Goal: Obtain resource: Download file/media

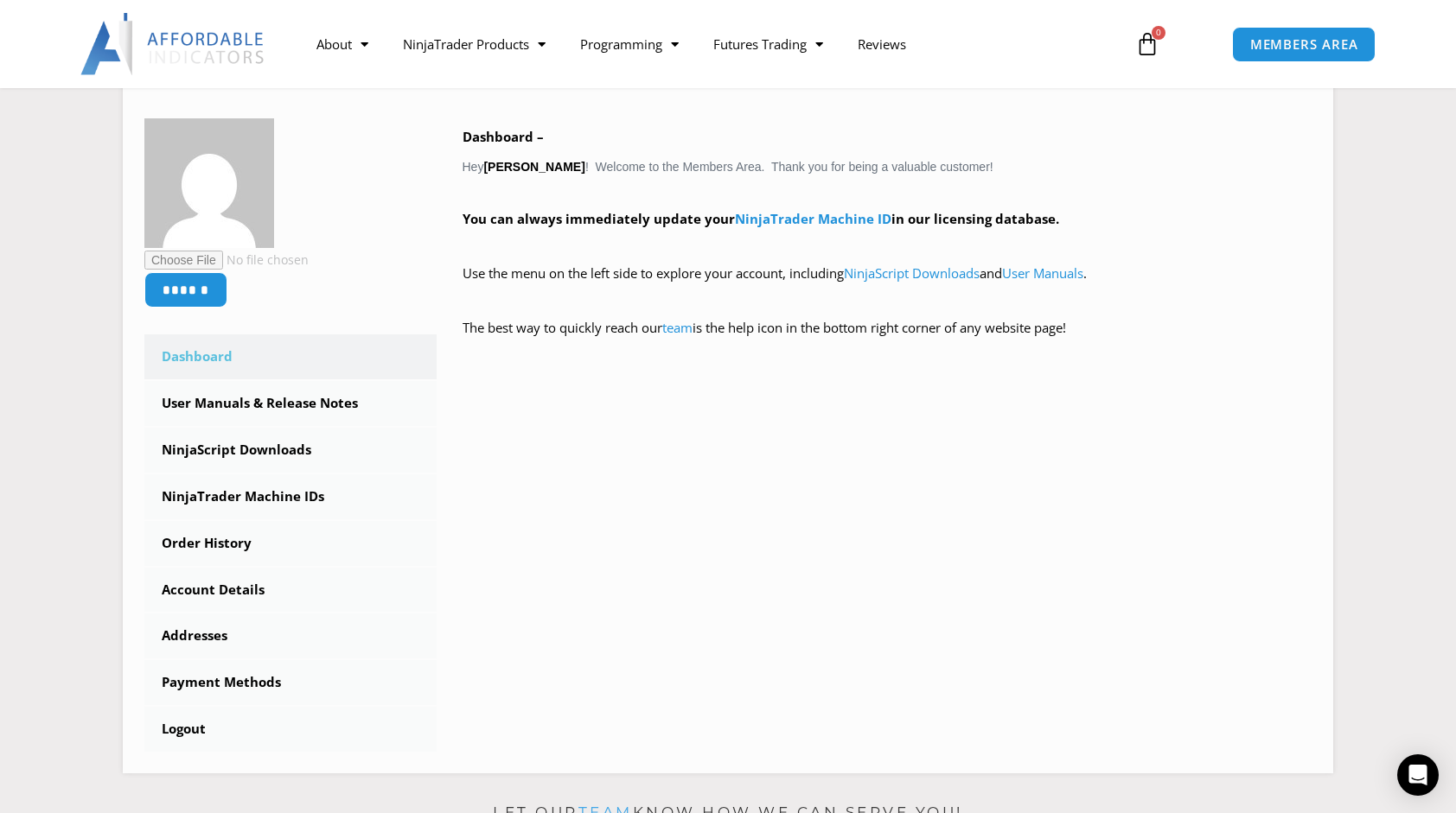
scroll to position [337, 0]
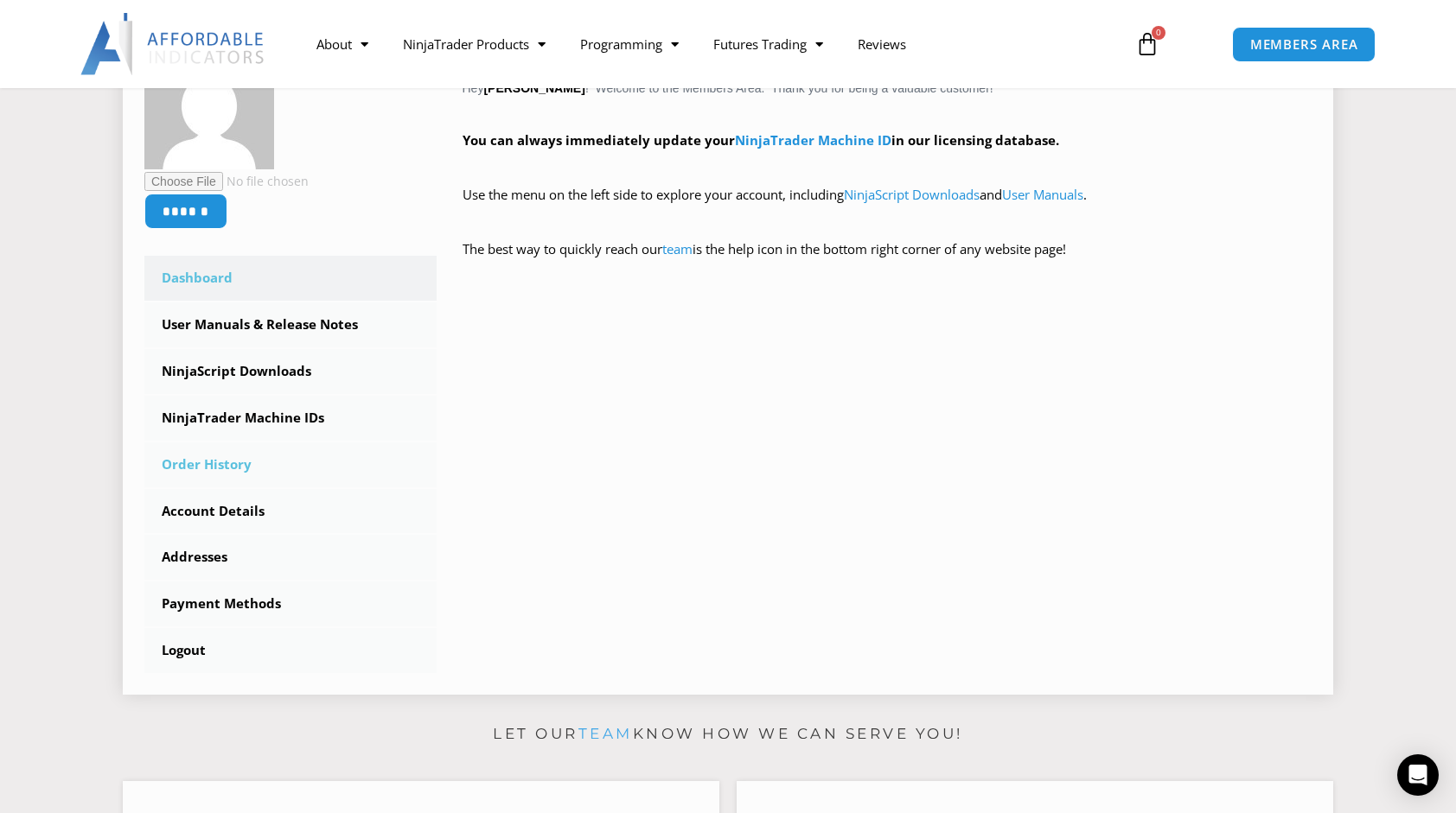
click at [203, 461] on link "Order History" at bounding box center [290, 465] width 292 height 45
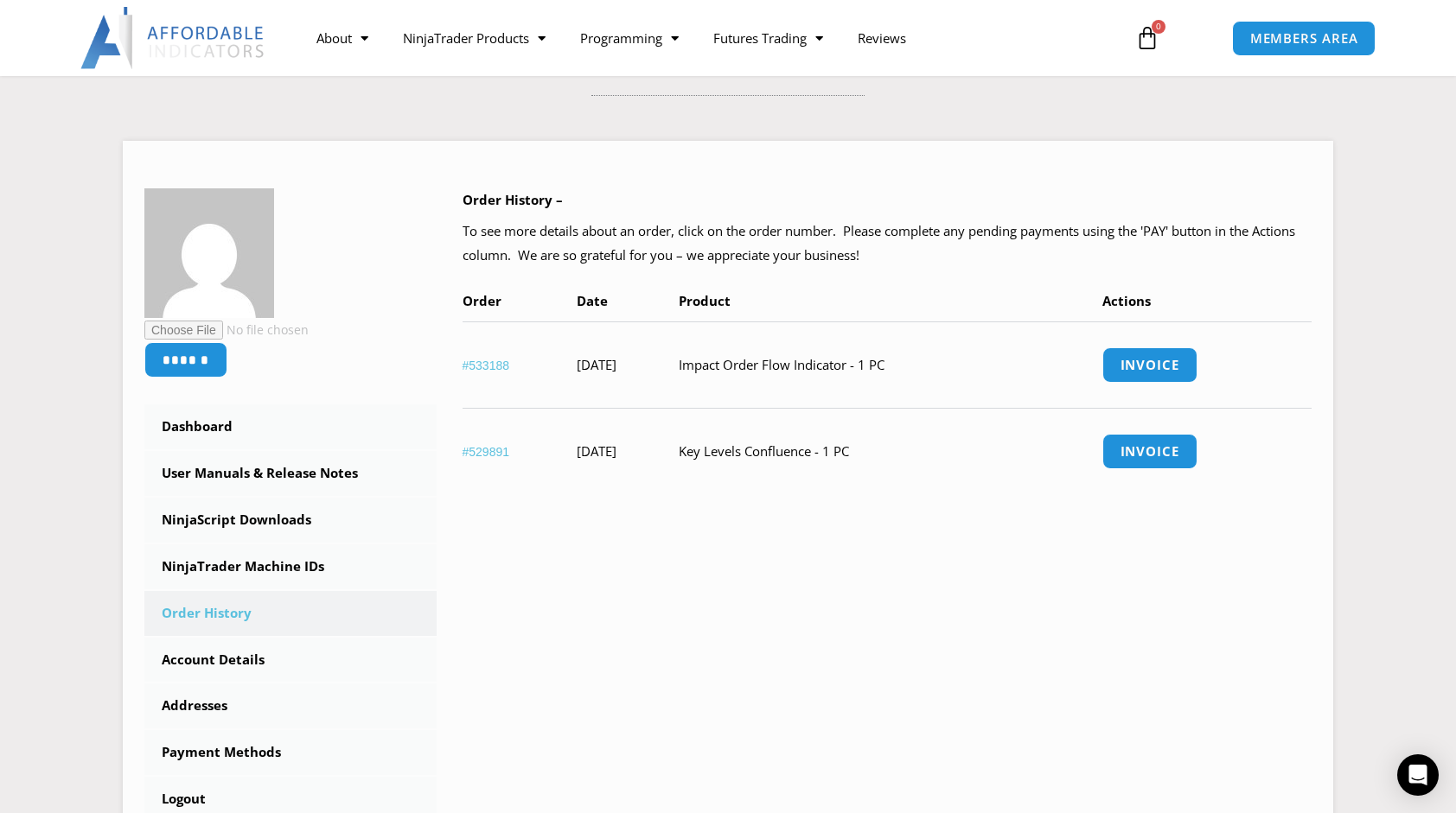
scroll to position [170, 0]
click at [239, 515] on link "NinjaScript Downloads" at bounding box center [290, 522] width 292 height 45
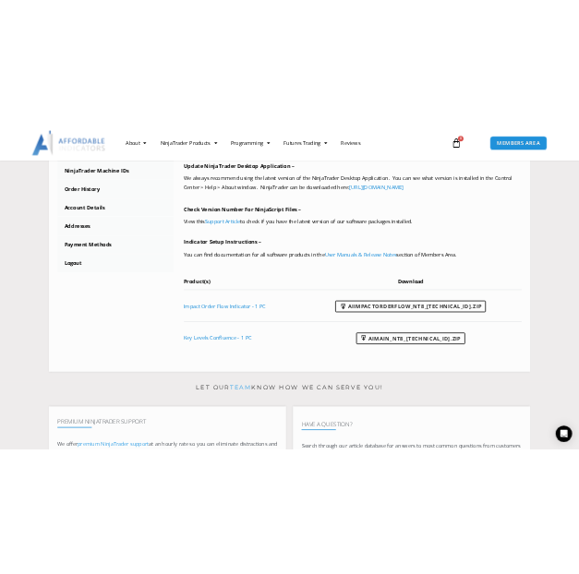
scroll to position [681, 0]
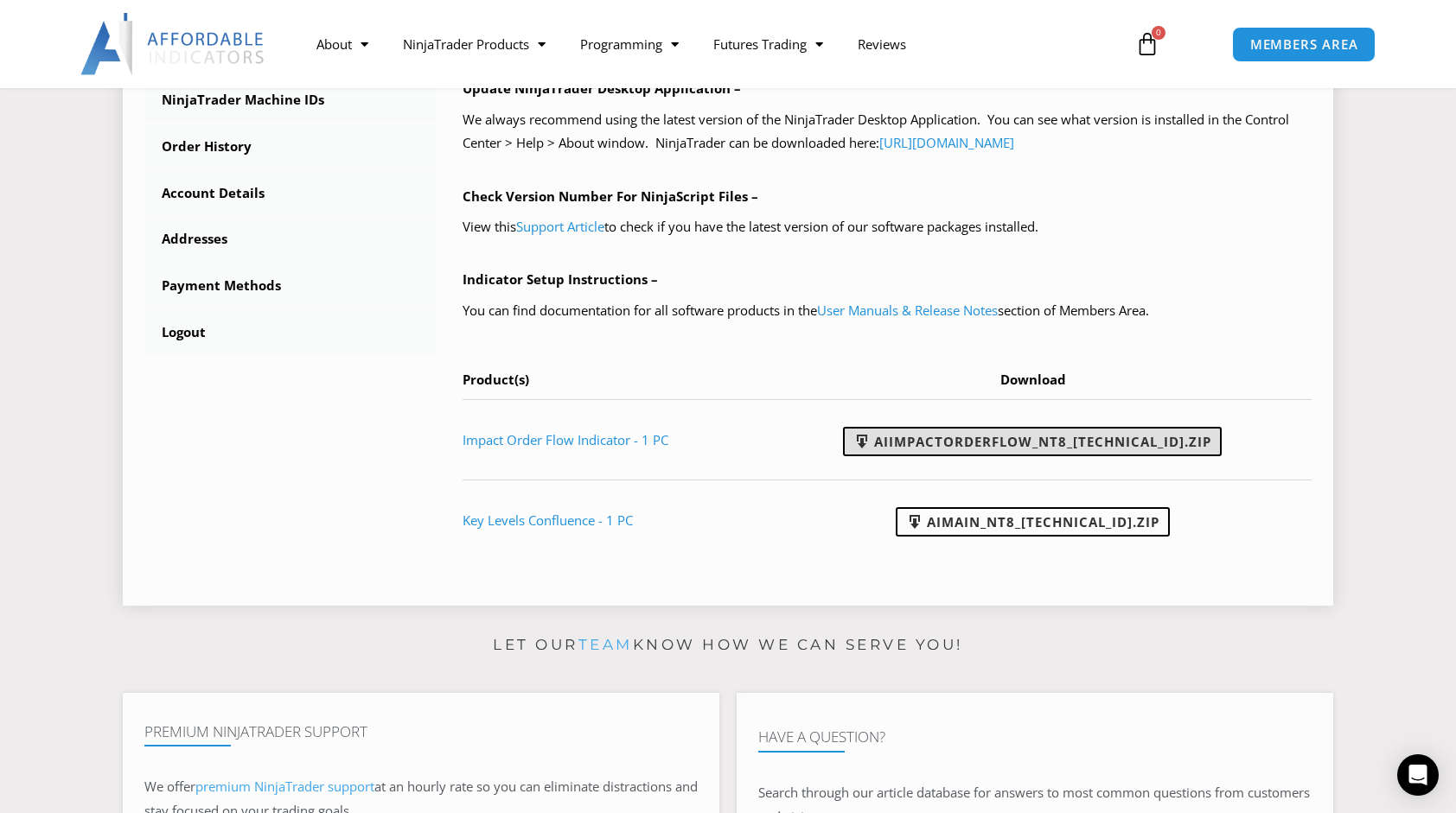
click at [994, 442] on link "AIImpactOrderFlow_NT8_[TECHNICAL_ID].zip" at bounding box center [1033, 441] width 379 height 29
click at [966, 439] on link "AIImpactOrderFlow_NT8_24.11.26.1.zip" at bounding box center [1033, 441] width 379 height 29
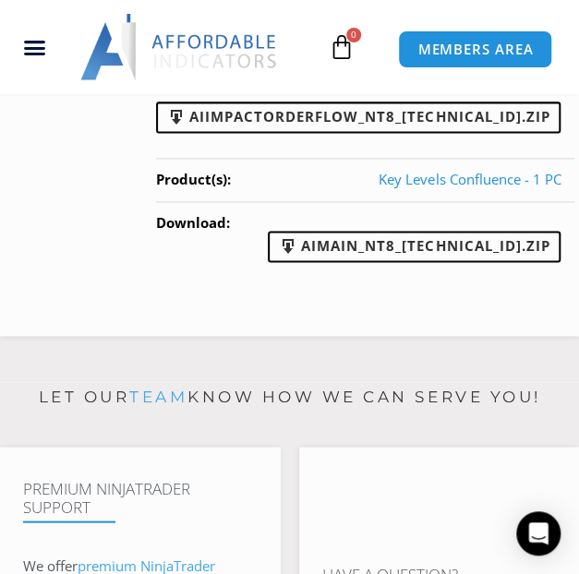
scroll to position [2289, 0]
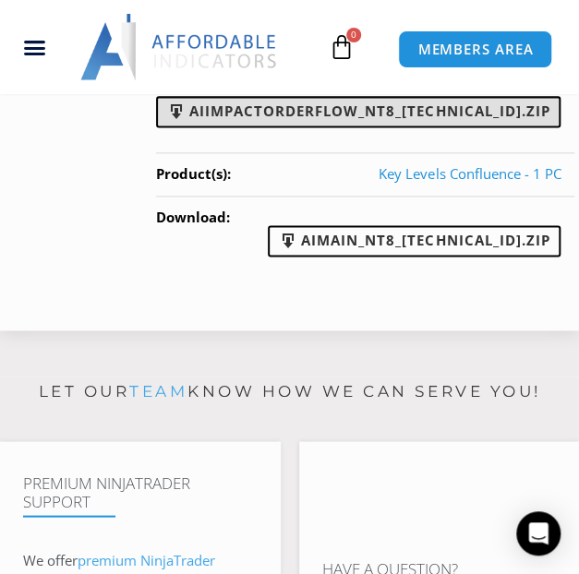
click at [415, 127] on link "AIImpactOrderFlow_NT8_24.11.26.1.zip" at bounding box center [358, 111] width 404 height 31
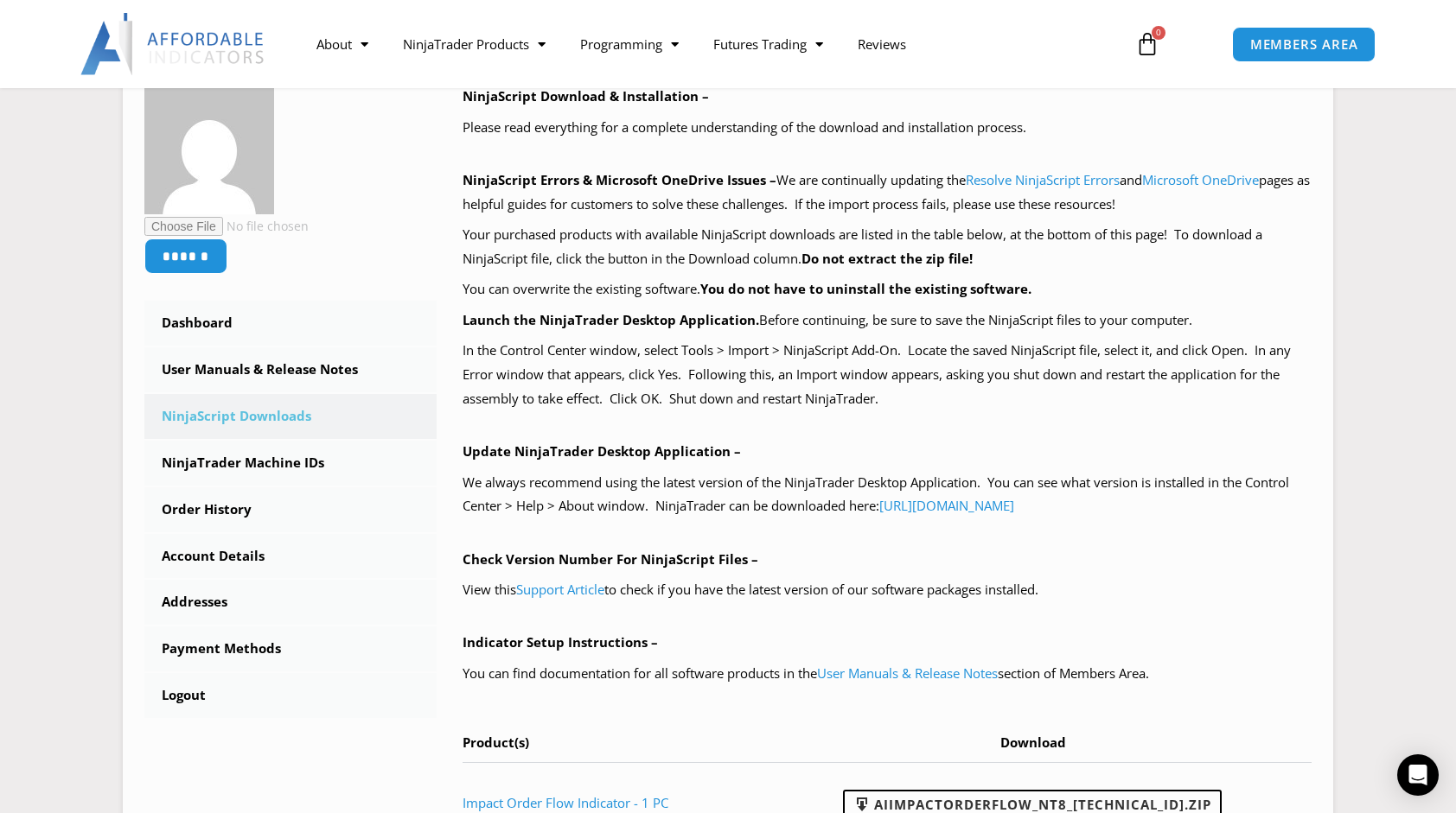
scroll to position [276, 0]
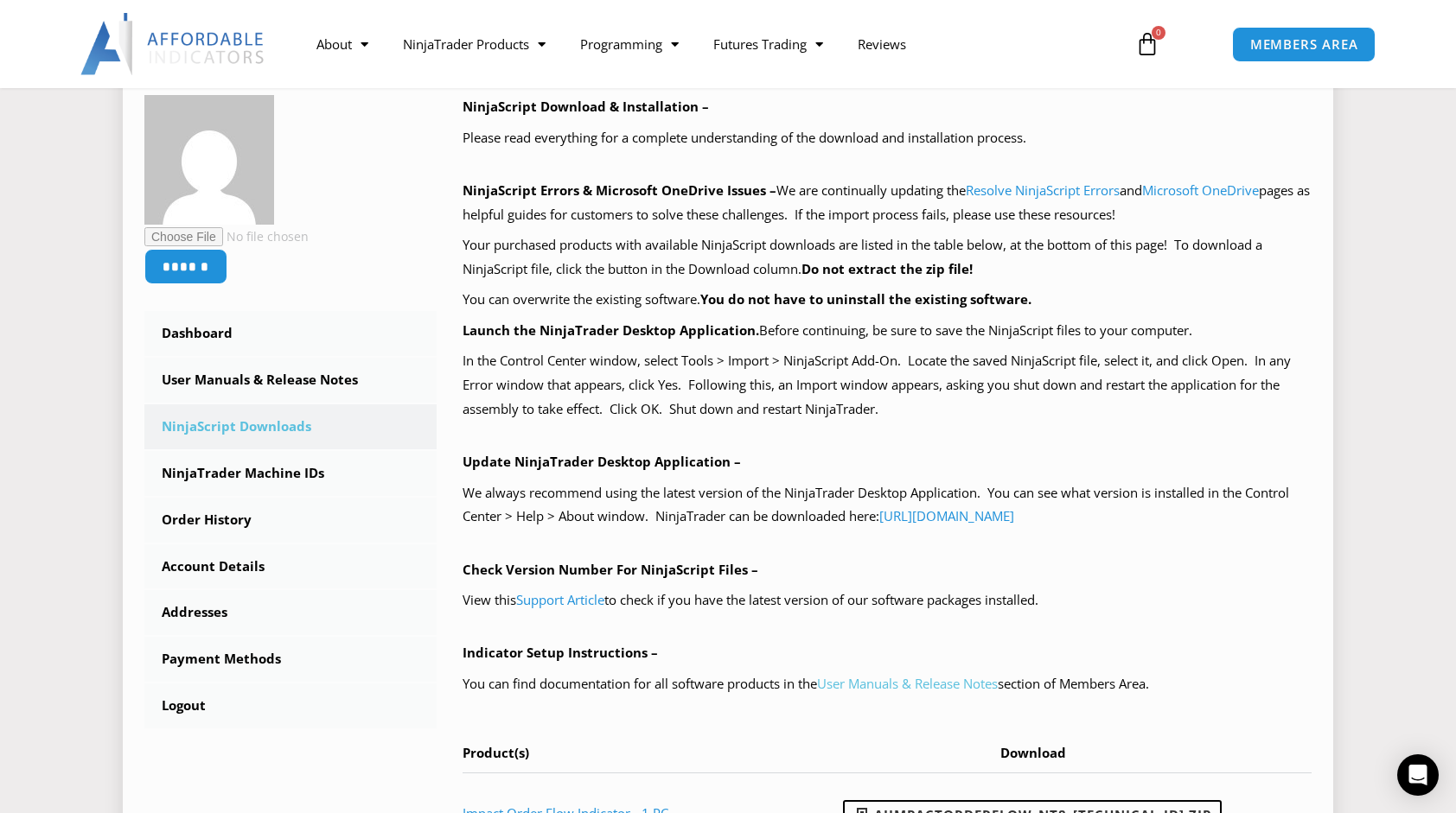
click at [904, 685] on link "User Manuals & Release Notes" at bounding box center [907, 684] width 181 height 17
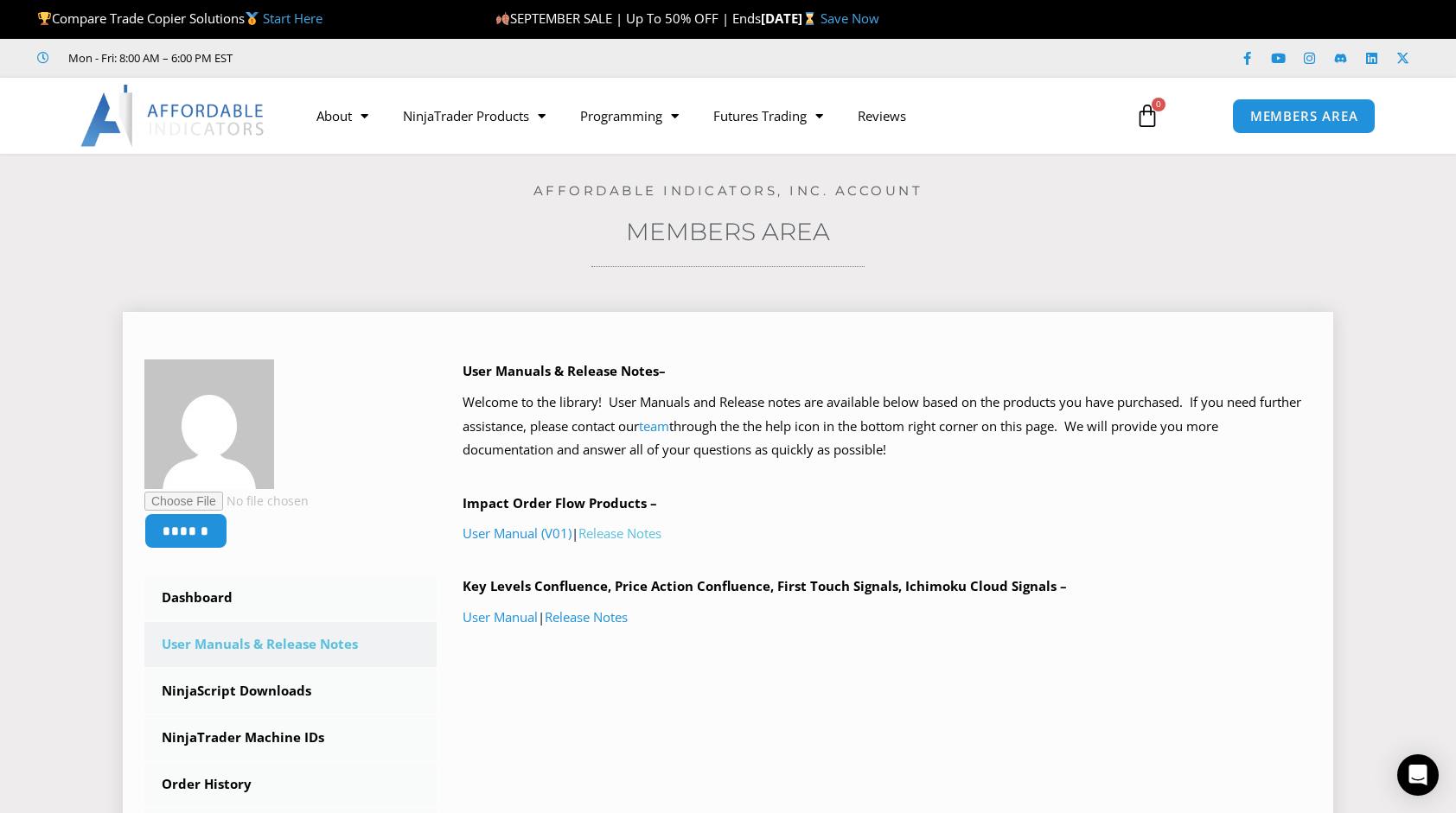
click at [611, 532] on link "Release Notes" at bounding box center [619, 533] width 83 height 17
click at [536, 532] on link "User Manual (V01)" at bounding box center [517, 533] width 109 height 17
click at [255, 691] on link "NinjaScript Downloads" at bounding box center [290, 691] width 292 height 45
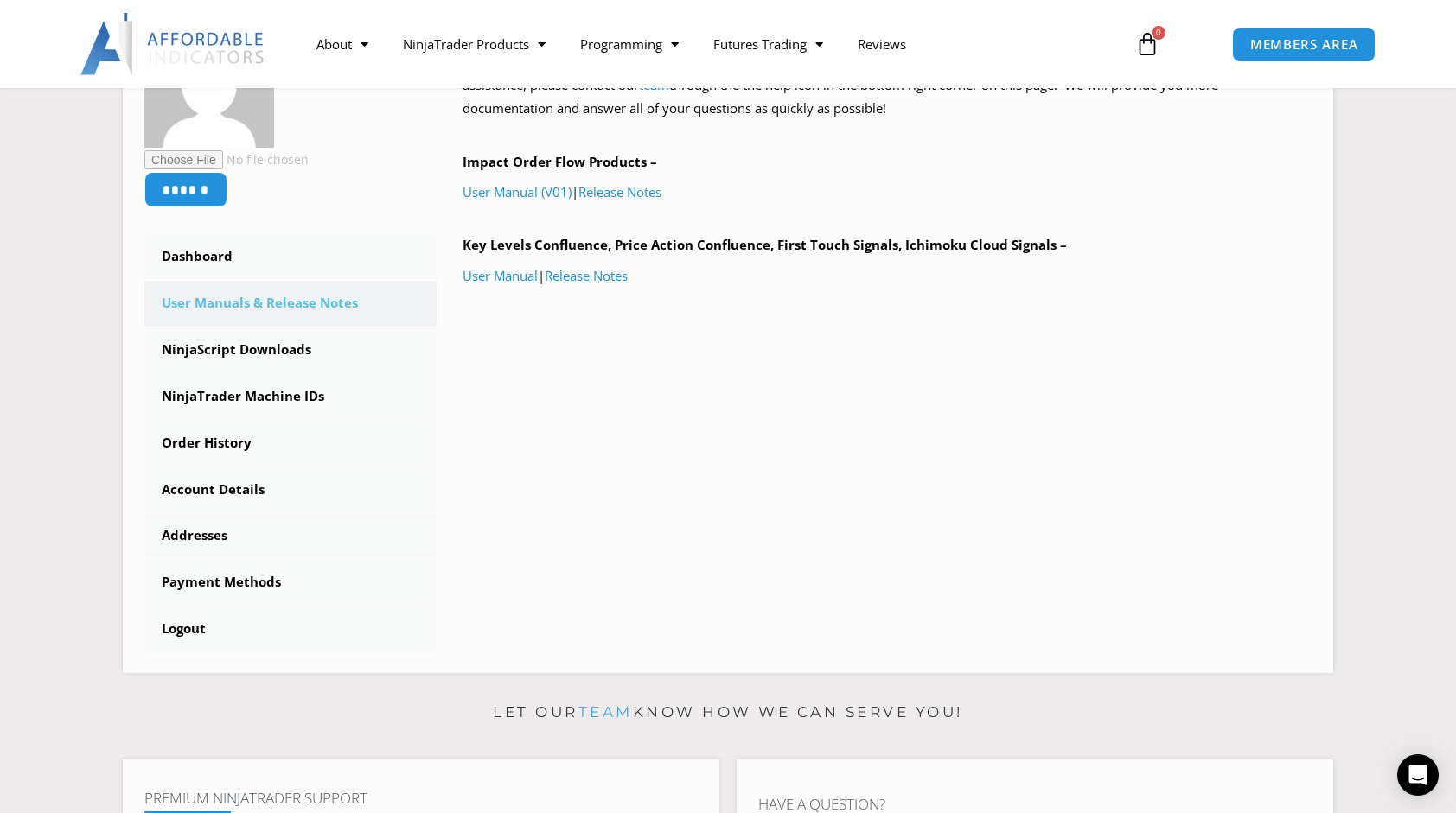
scroll to position [345, 0]
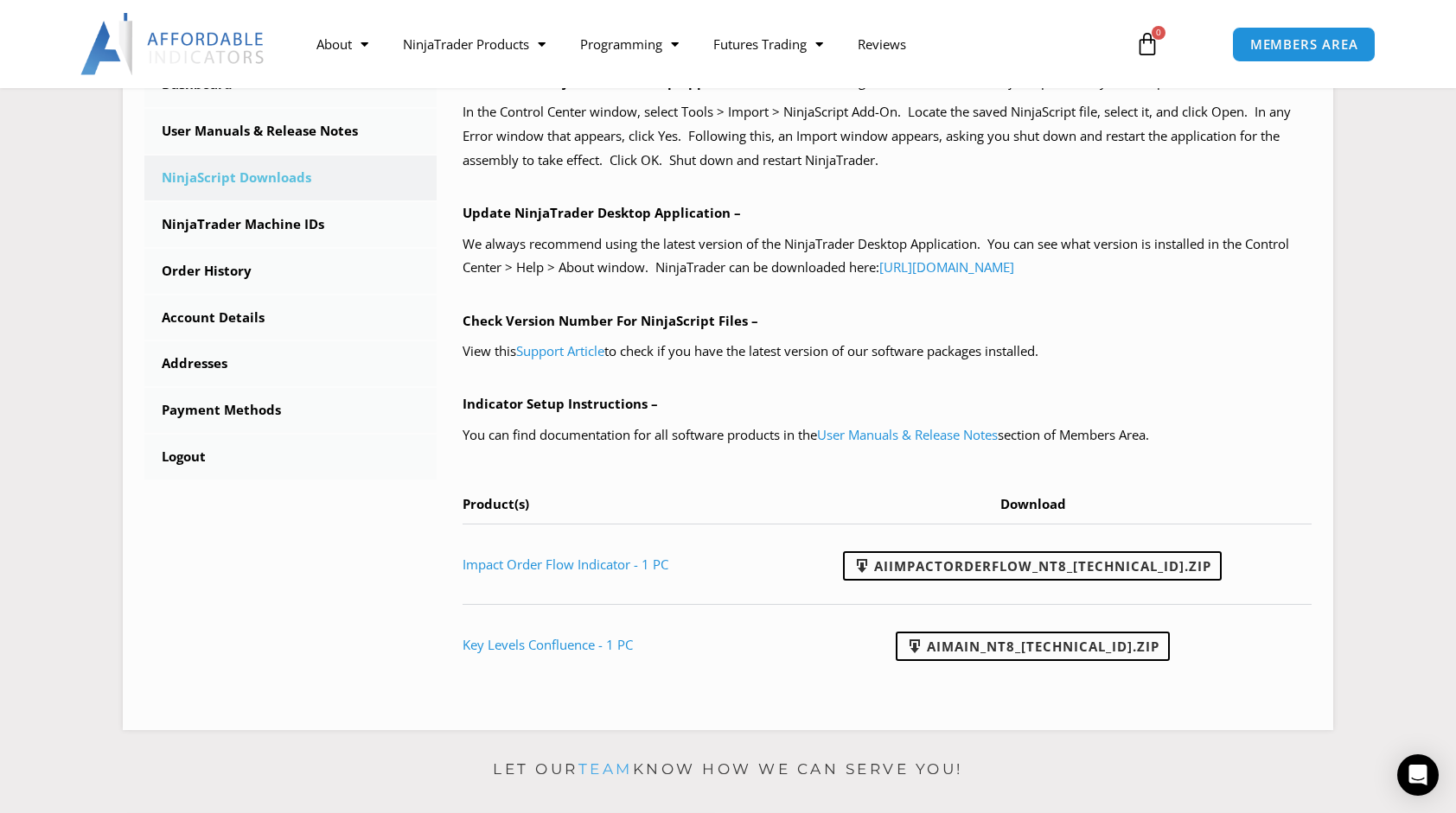
scroll to position [517, 0]
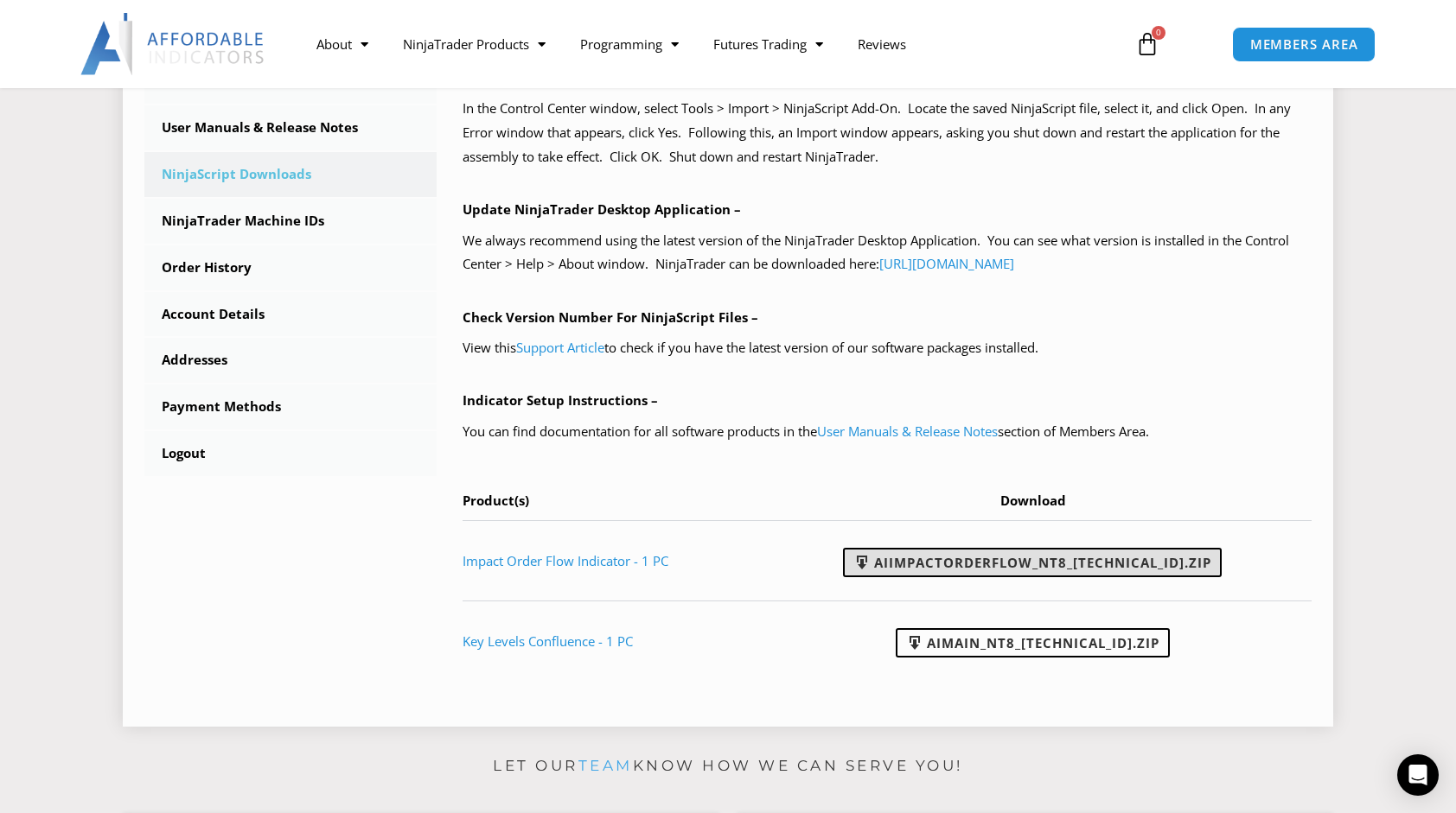
click at [1081, 560] on link "AIImpactOrderFlow_NT8_24.11.26.1.zip" at bounding box center [1033, 562] width 379 height 29
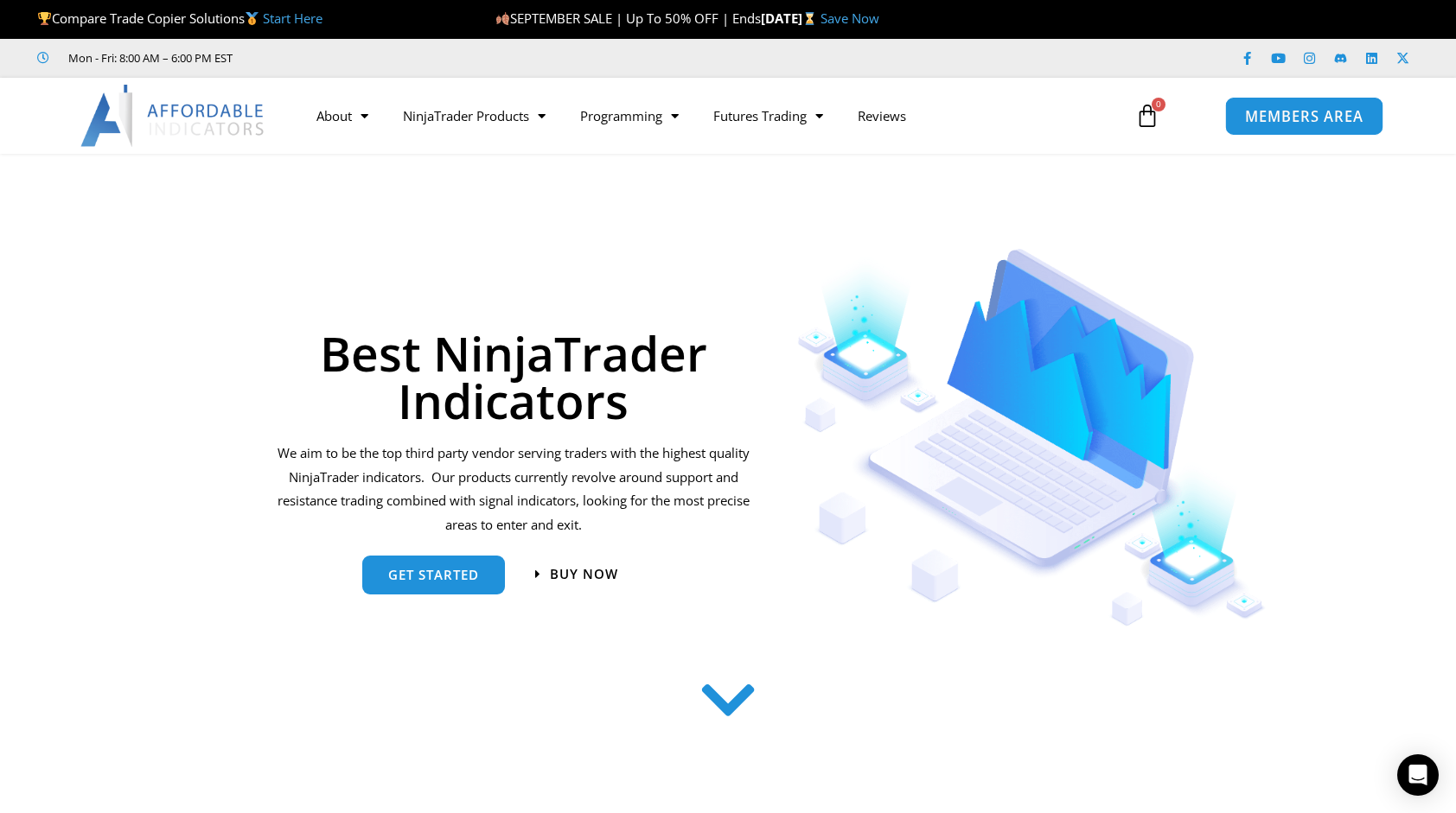
click at [1271, 111] on span "MEMBERS AREA" at bounding box center [1303, 116] width 118 height 15
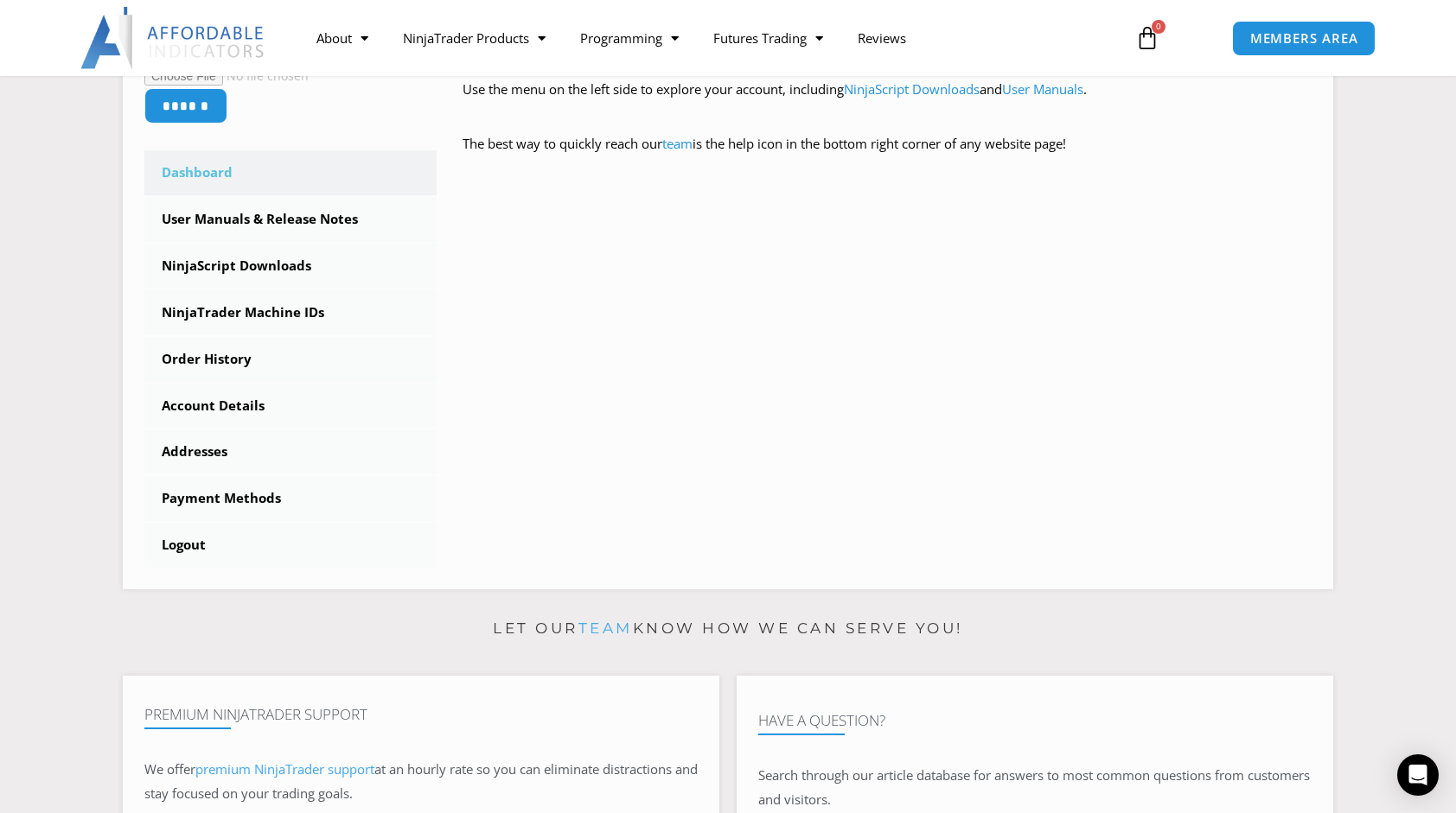
scroll to position [465, 0]
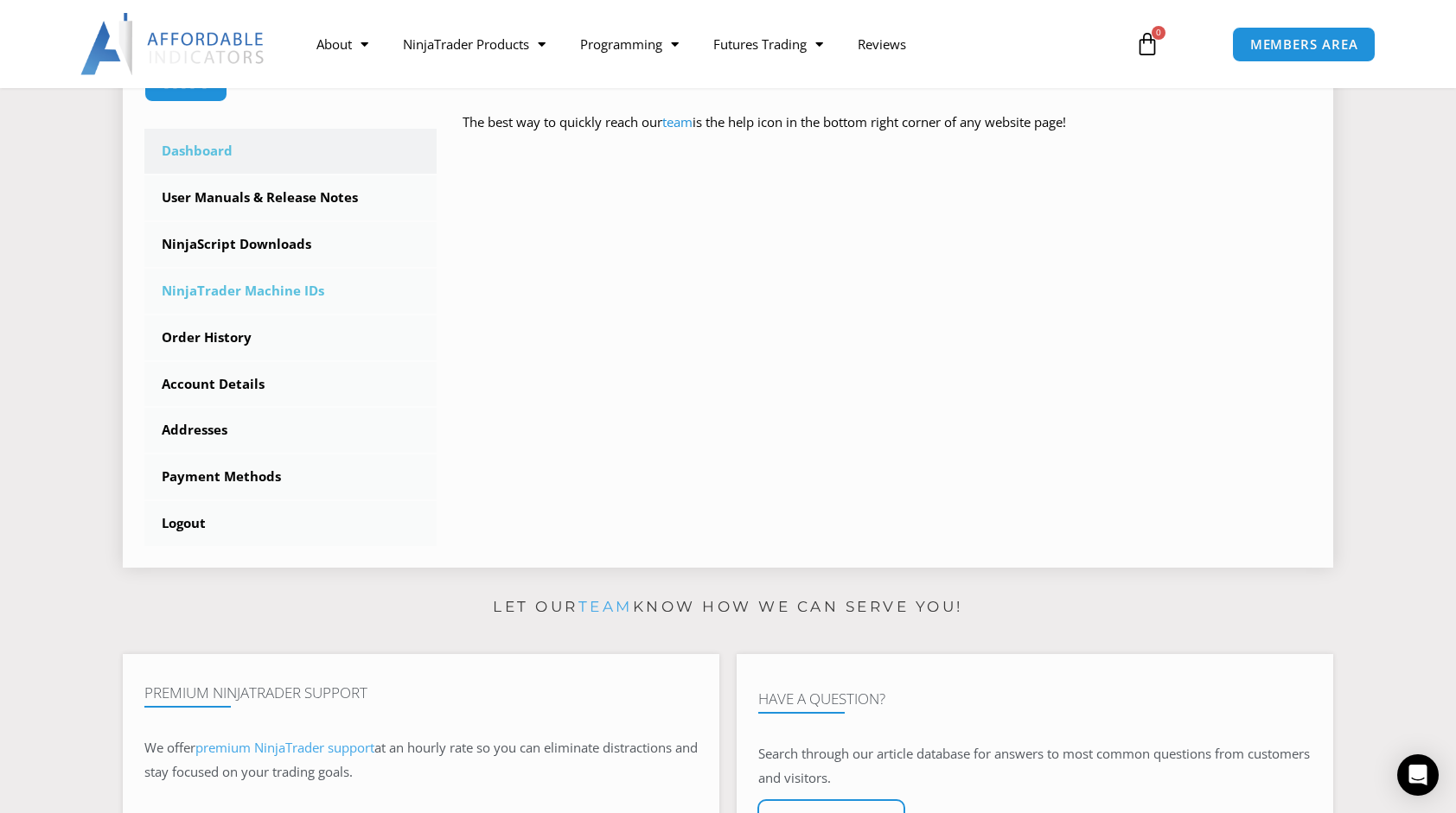
click at [250, 291] on link "NinjaTrader Machine IDs" at bounding box center [290, 291] width 292 height 45
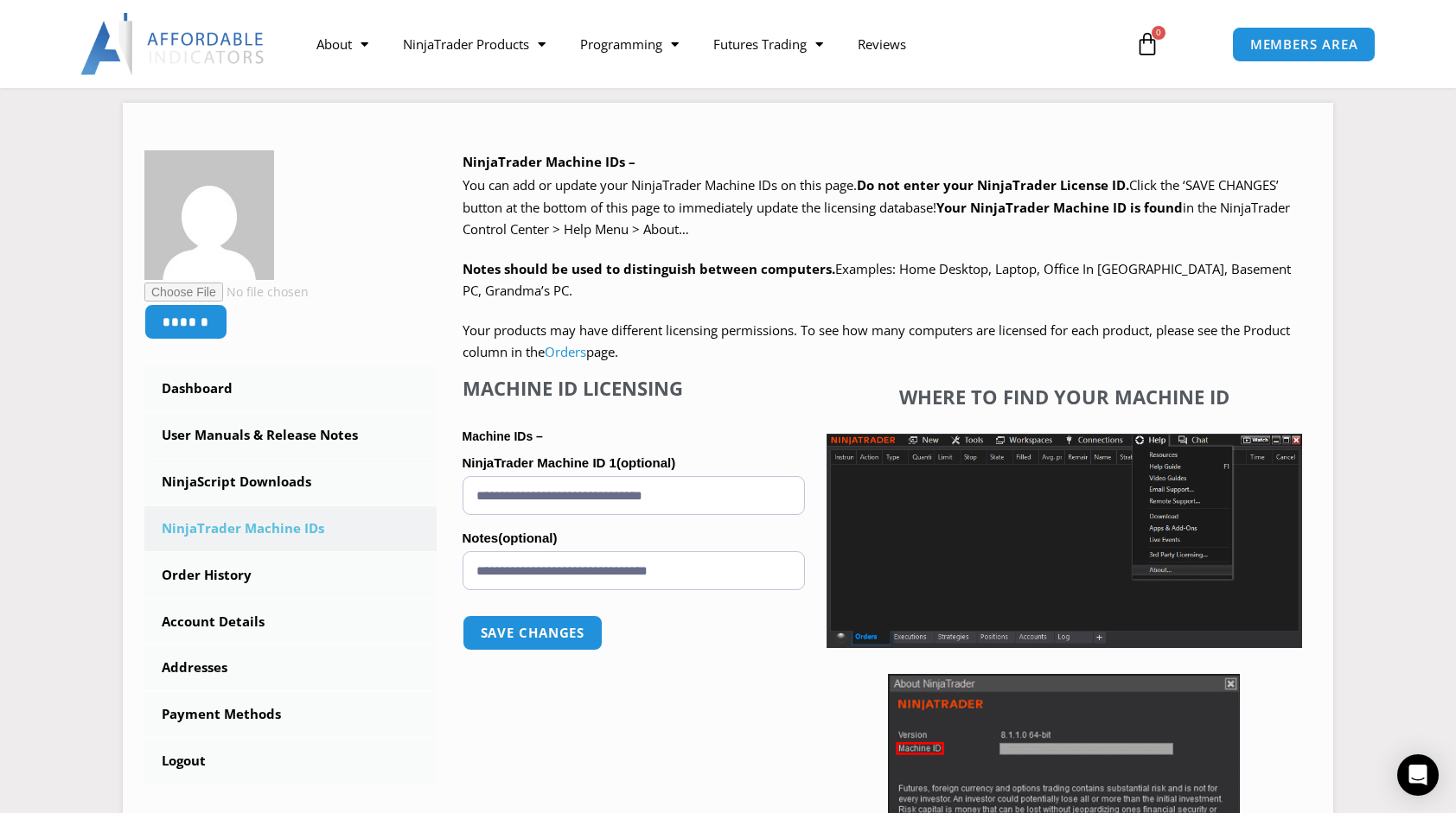
scroll to position [214, 0]
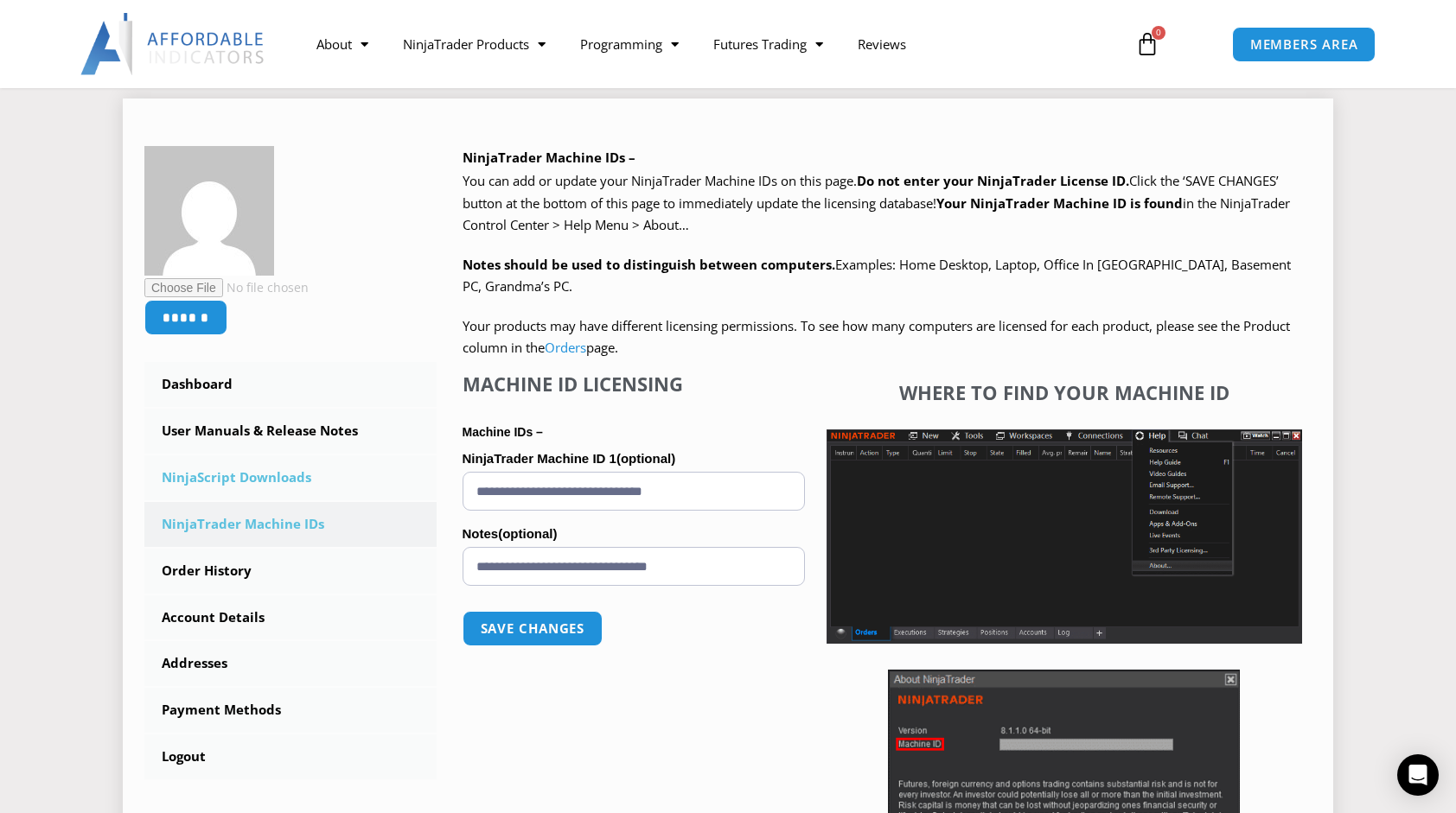
click at [229, 473] on link "NinjaScript Downloads" at bounding box center [290, 478] width 292 height 45
click at [233, 480] on link "NinjaScript Downloads" at bounding box center [290, 478] width 292 height 45
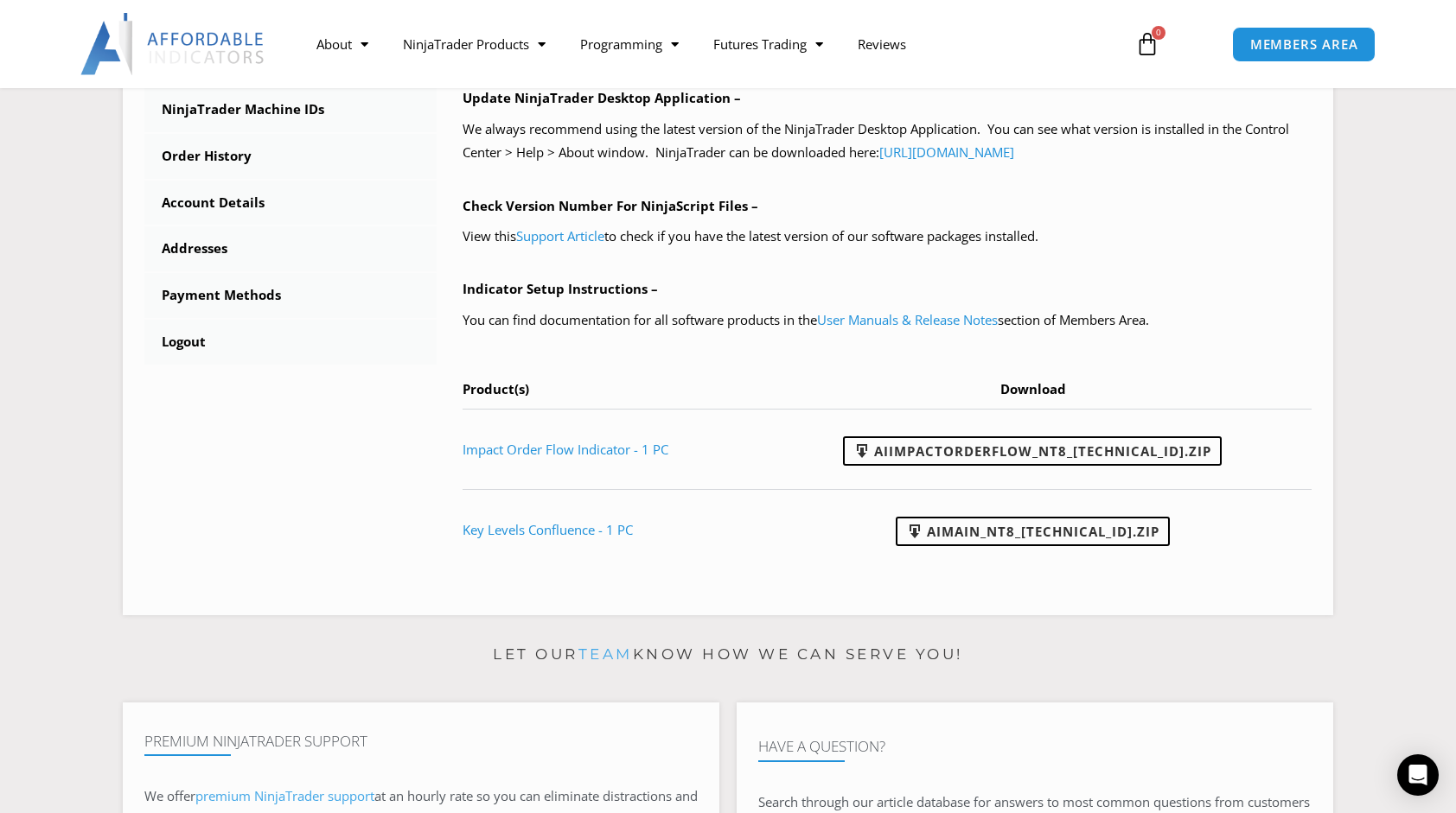
scroll to position [634, 0]
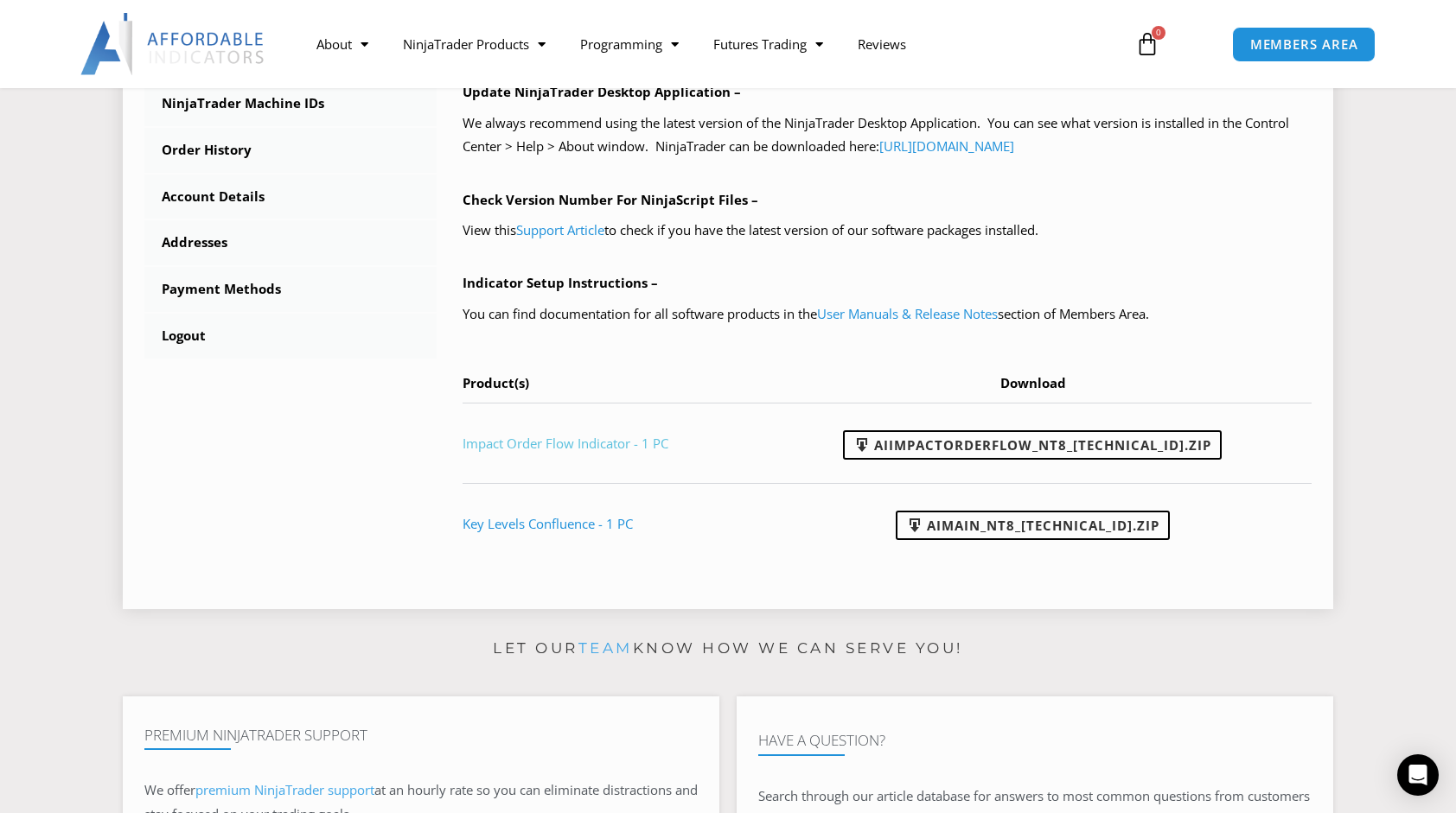
click at [579, 443] on link "Impact Order Flow Indicator - 1 PC" at bounding box center [566, 443] width 206 height 17
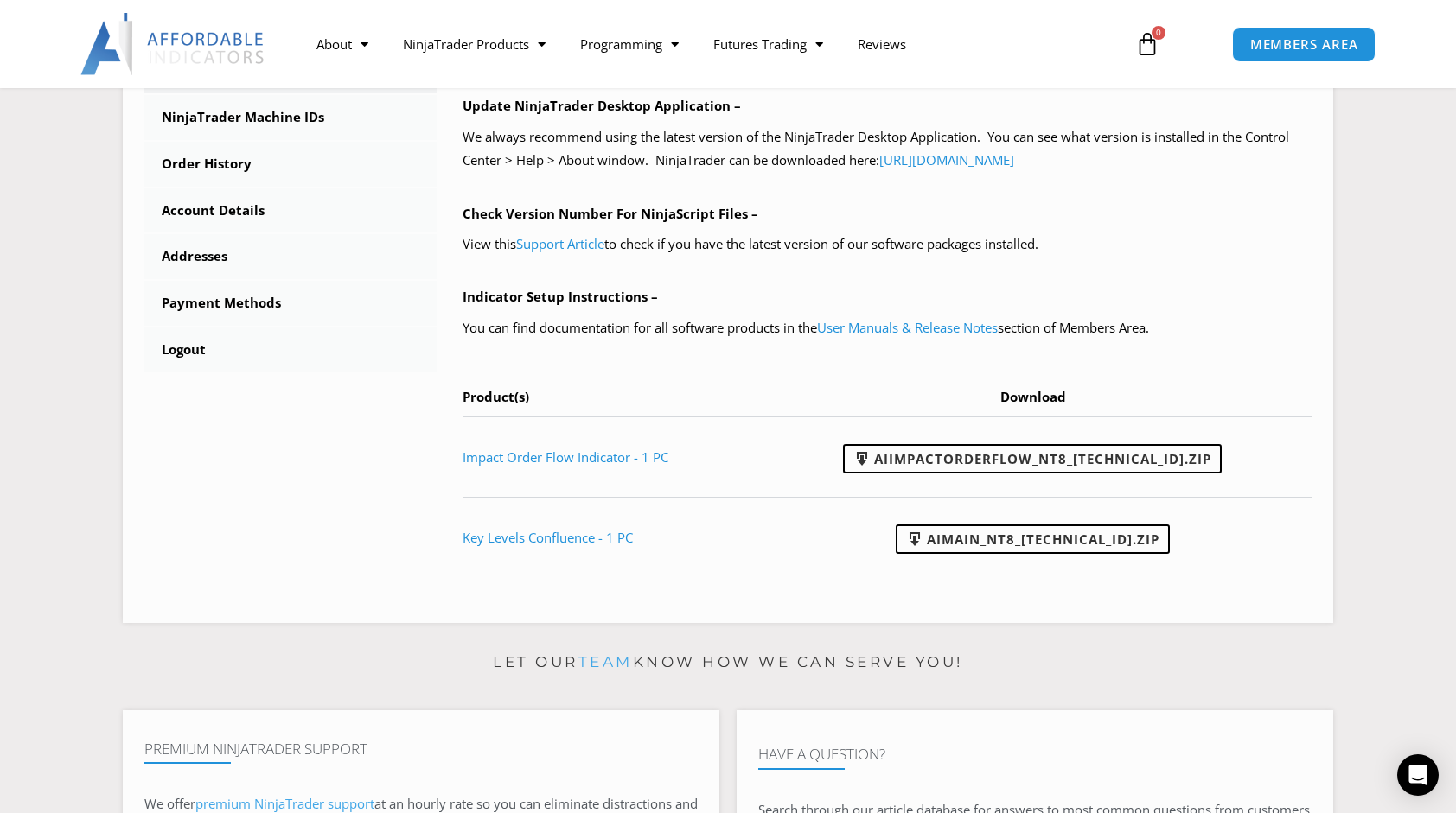
scroll to position [967, 0]
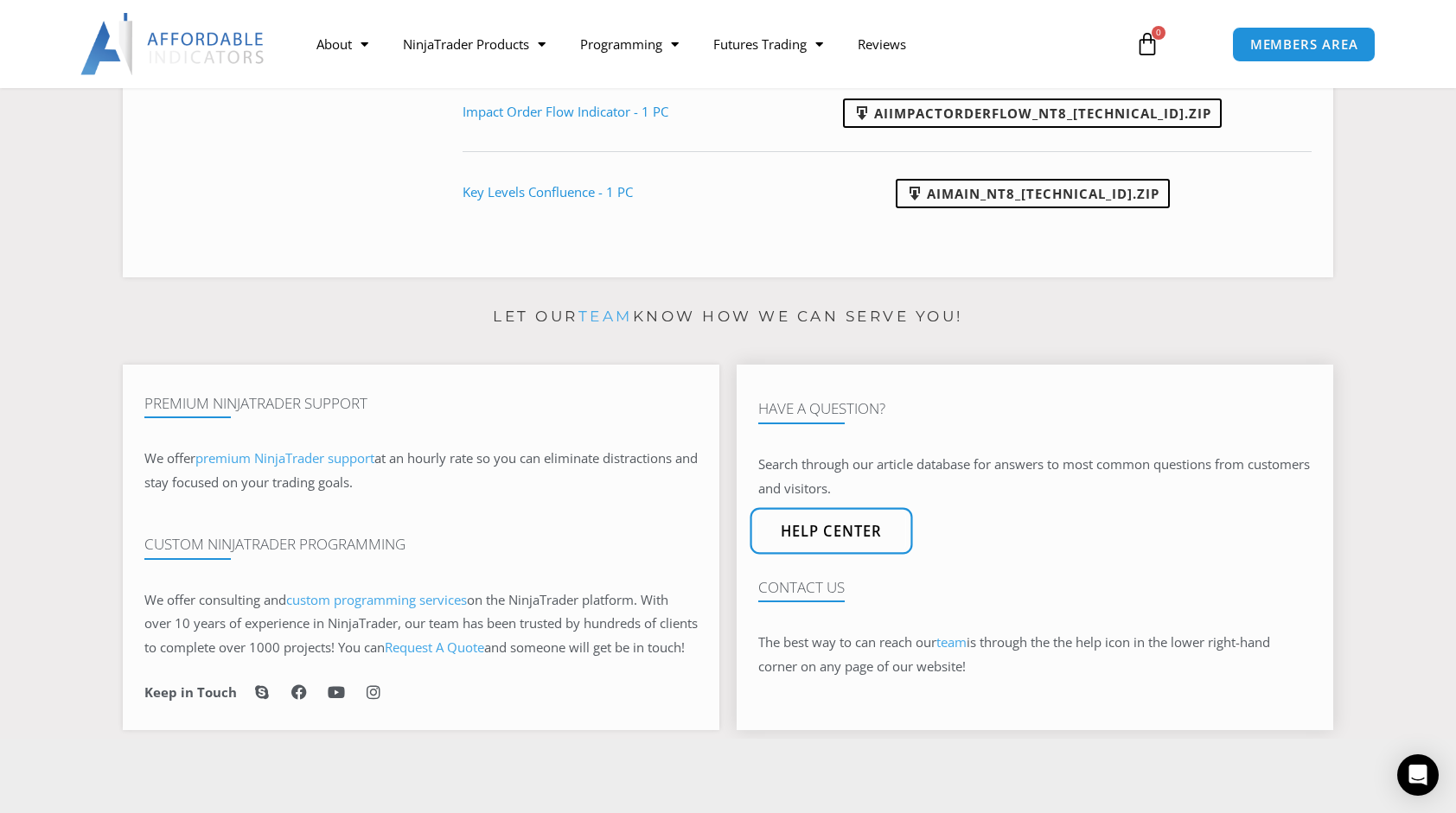
click at [825, 539] on span "Help center" at bounding box center [831, 531] width 102 height 15
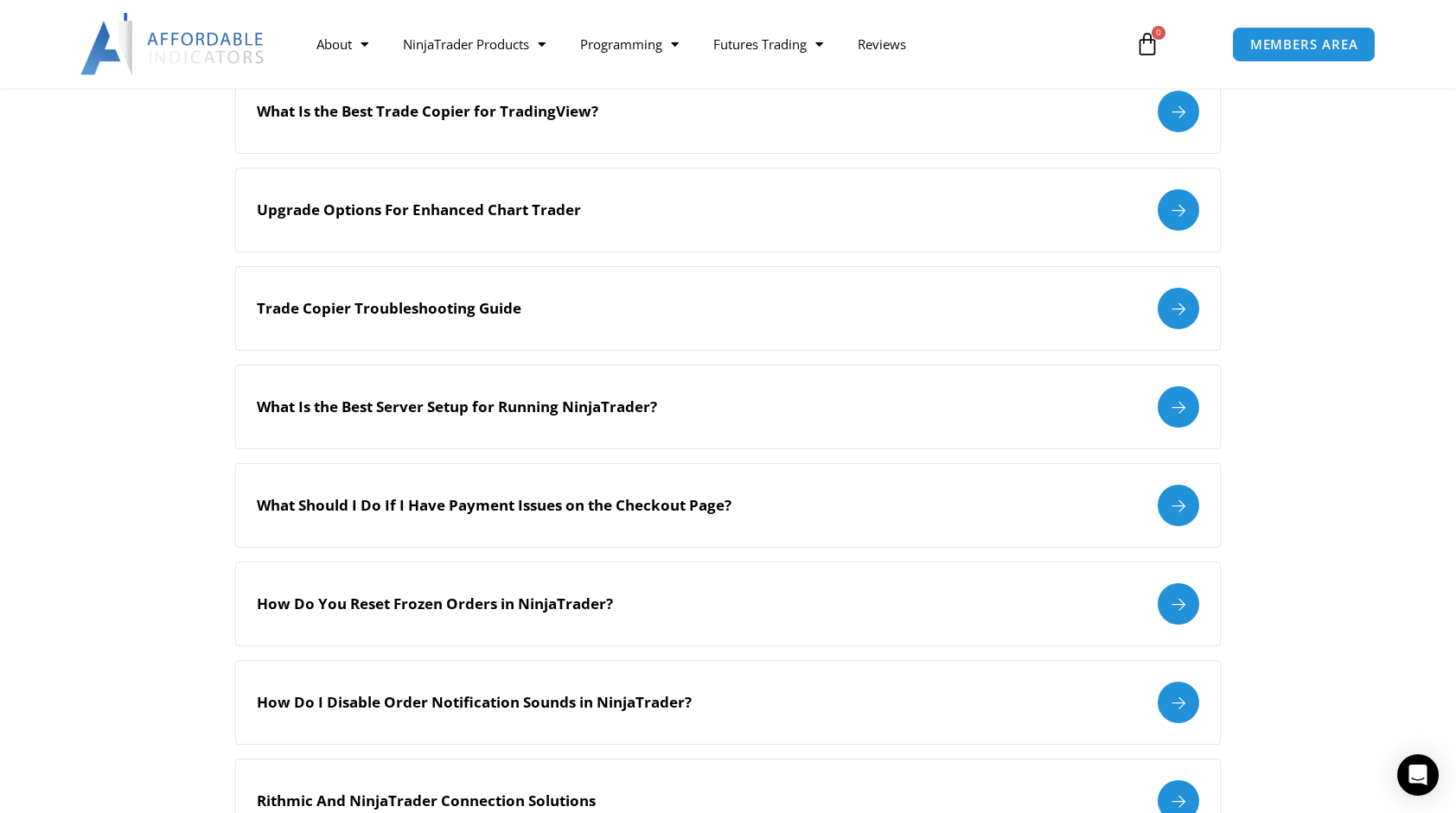
scroll to position [994, 0]
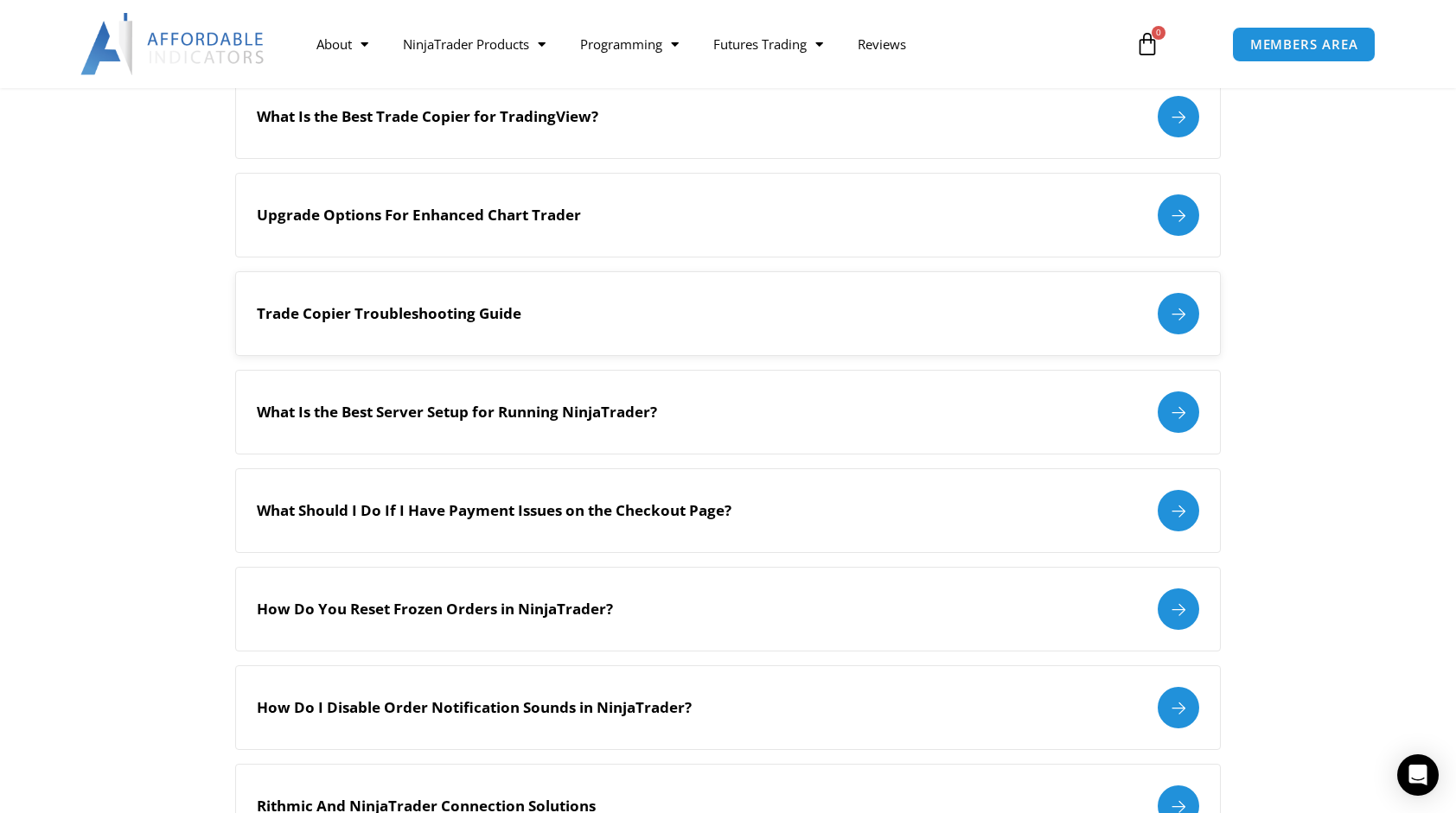
click at [1176, 320] on div at bounding box center [1179, 314] width 41 height 41
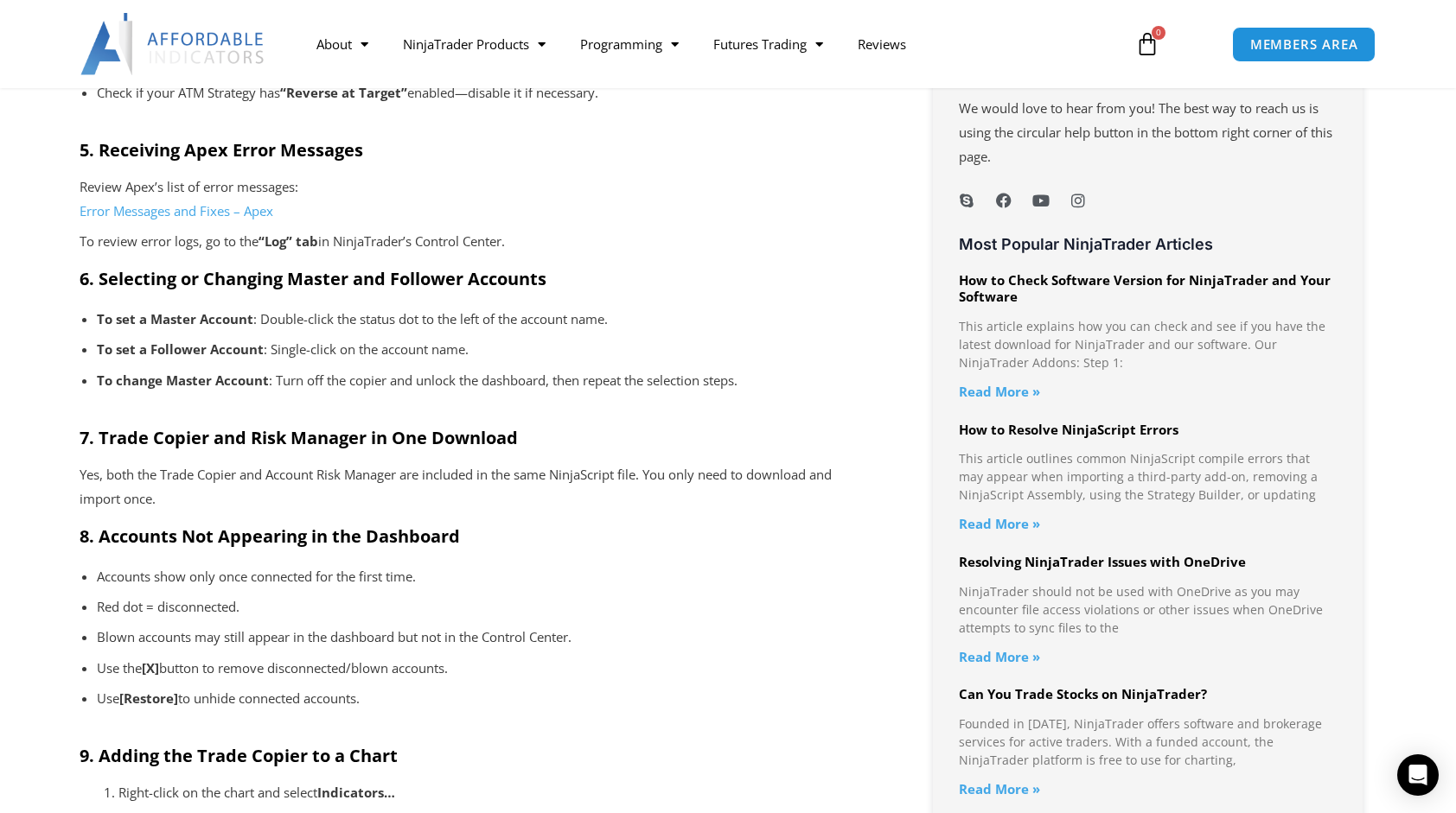
scroll to position [1376, 0]
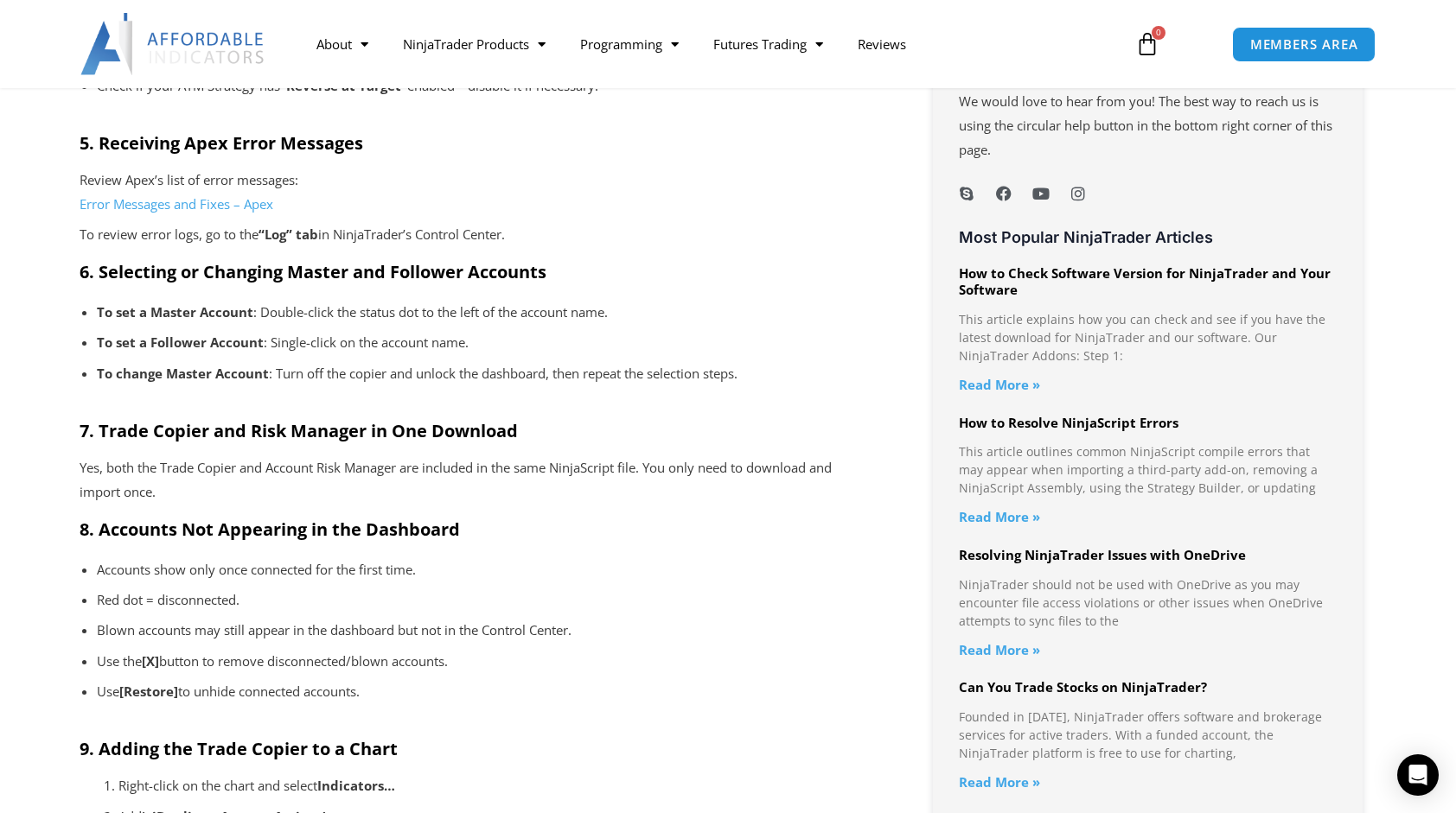
click at [1003, 519] on link "Read More »" at bounding box center [999, 517] width 82 height 17
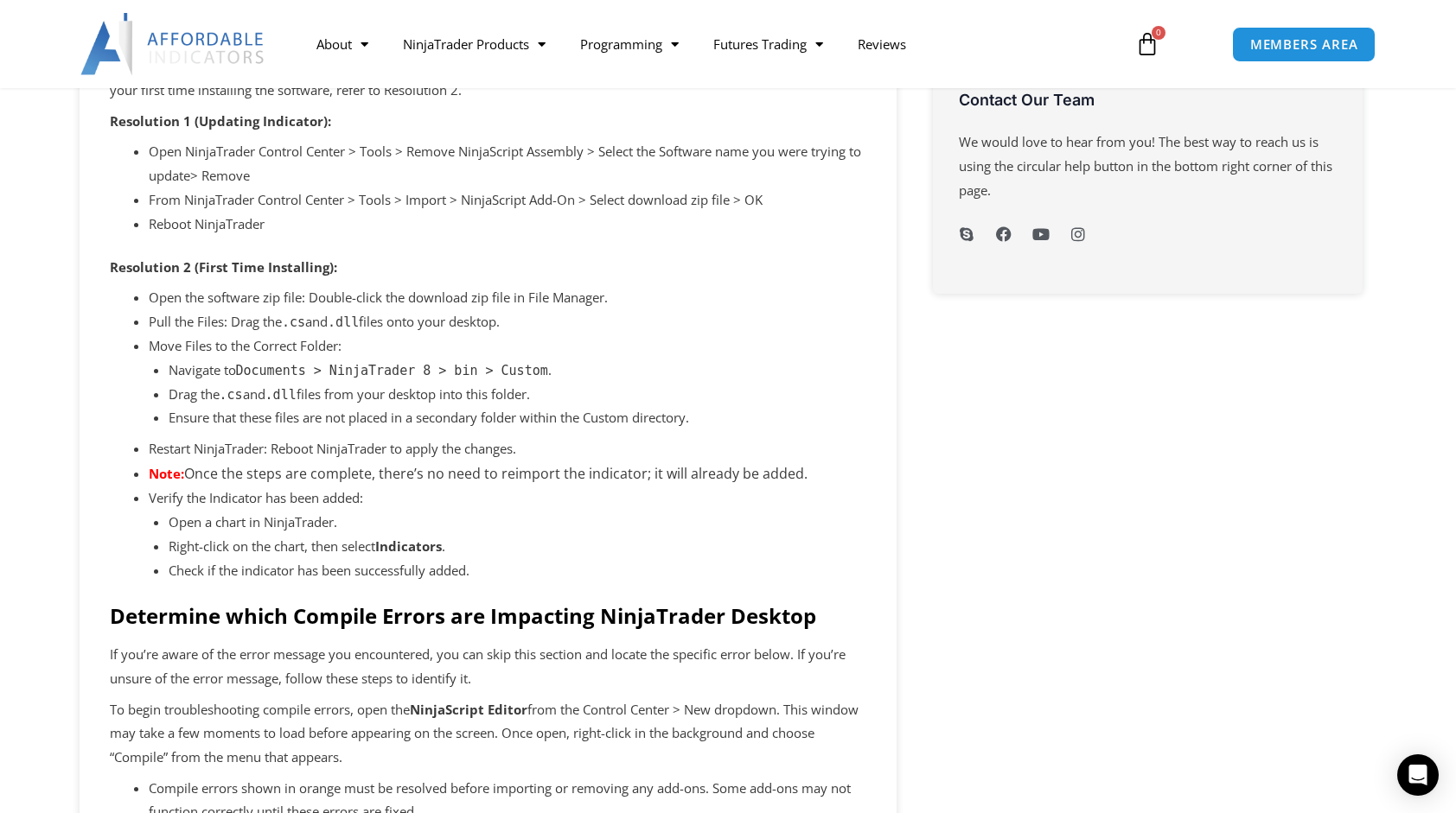
scroll to position [949, 0]
